Goal: Information Seeking & Learning: Learn about a topic

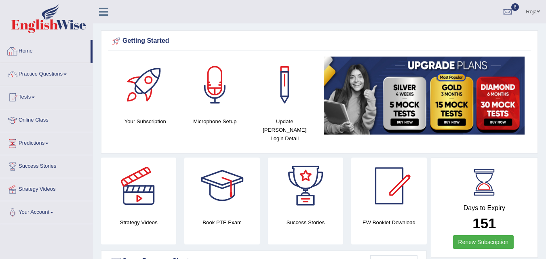
click at [30, 55] on link "Home" at bounding box center [45, 50] width 90 height 20
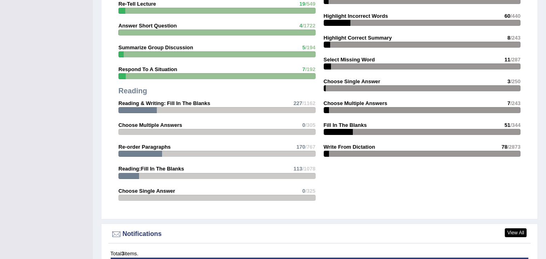
scroll to position [1130, 0]
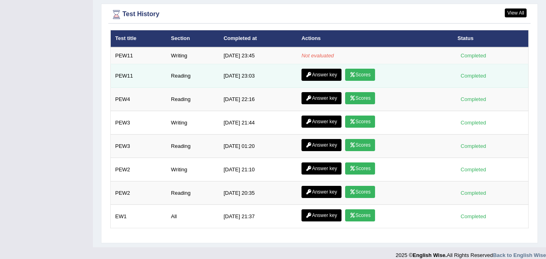
click at [363, 69] on link "Scores" at bounding box center [360, 75] width 30 height 12
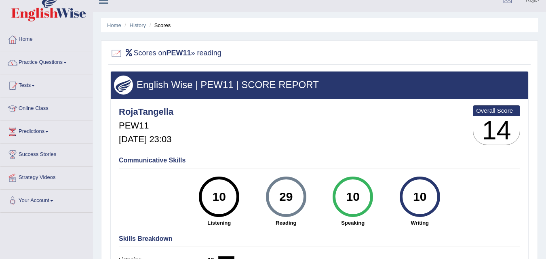
scroll to position [6, 0]
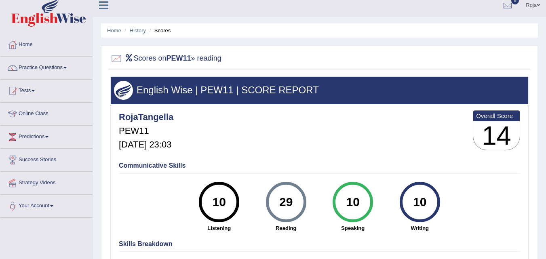
click at [140, 29] on link "History" at bounding box center [138, 30] width 16 height 6
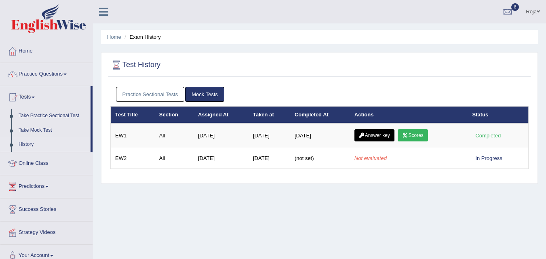
click at [146, 91] on link "Practice Sectional Tests" at bounding box center [150, 94] width 69 height 15
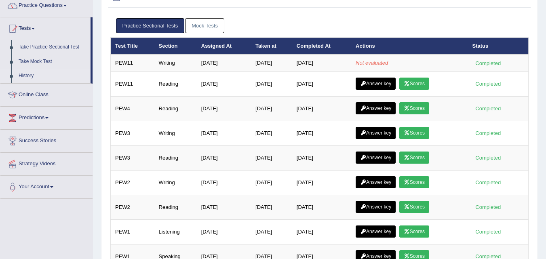
scroll to position [68, 0]
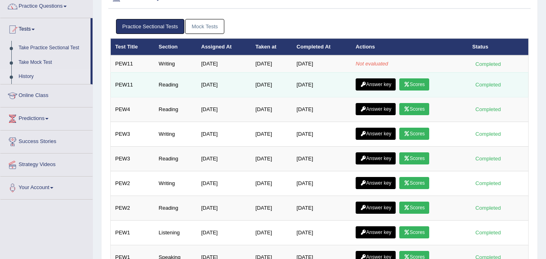
click at [375, 83] on link "Answer key" at bounding box center [376, 84] width 40 height 12
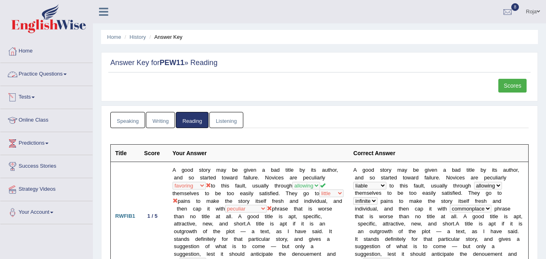
click at [43, 72] on link "Practice Questions" at bounding box center [46, 73] width 92 height 20
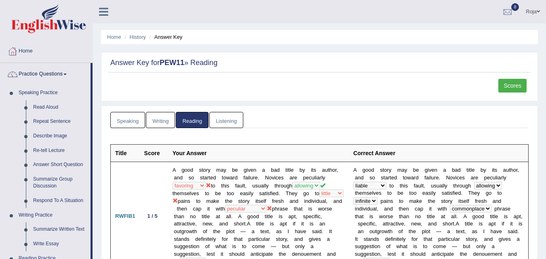
click at [43, 72] on link "Practice Questions" at bounding box center [45, 73] width 90 height 20
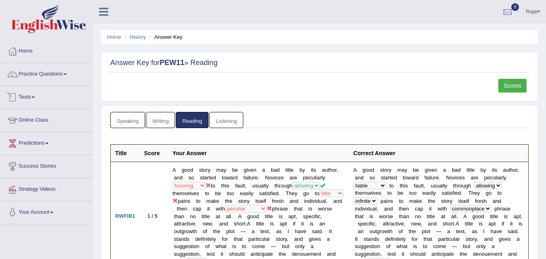
click at [31, 100] on link "Tests" at bounding box center [46, 96] width 92 height 20
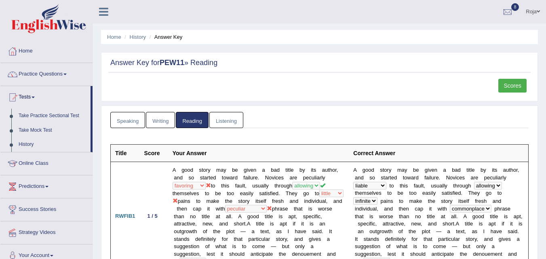
click at [43, 119] on link "Take Practice Sectional Test" at bounding box center [53, 116] width 76 height 15
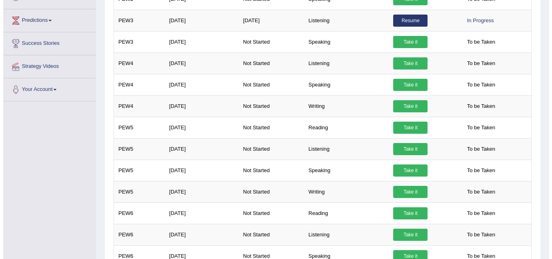
scroll to position [622, 0]
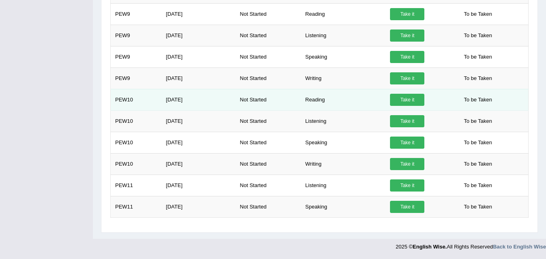
click at [410, 101] on link "Take it" at bounding box center [407, 100] width 34 height 12
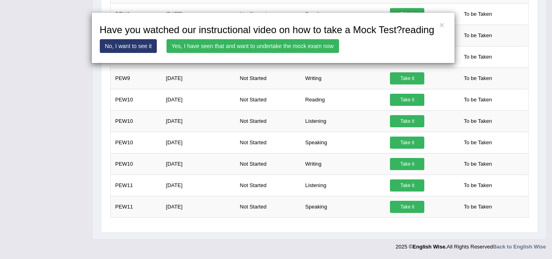
click at [251, 53] on link "Yes, I have seen that and want to undertake the mock exam now" at bounding box center [253, 46] width 173 height 14
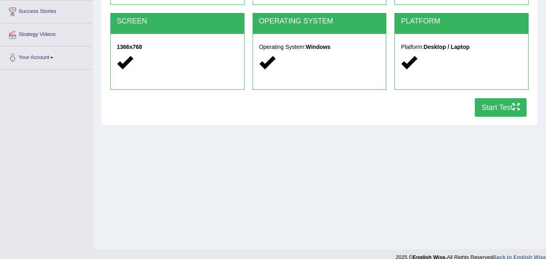
scroll to position [165, 0]
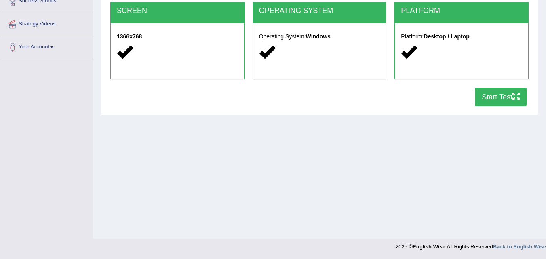
click at [490, 98] on button "Start Test" at bounding box center [501, 97] width 52 height 19
